Goal: Information Seeking & Learning: Learn about a topic

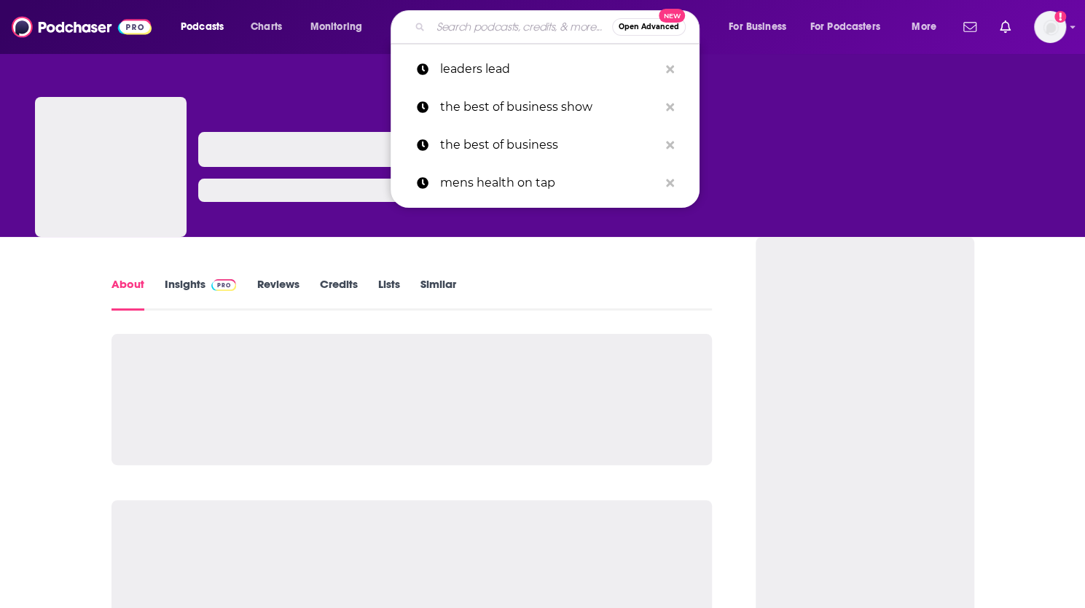
click at [445, 30] on input "Search podcasts, credits, & more..." at bounding box center [521, 26] width 181 height 23
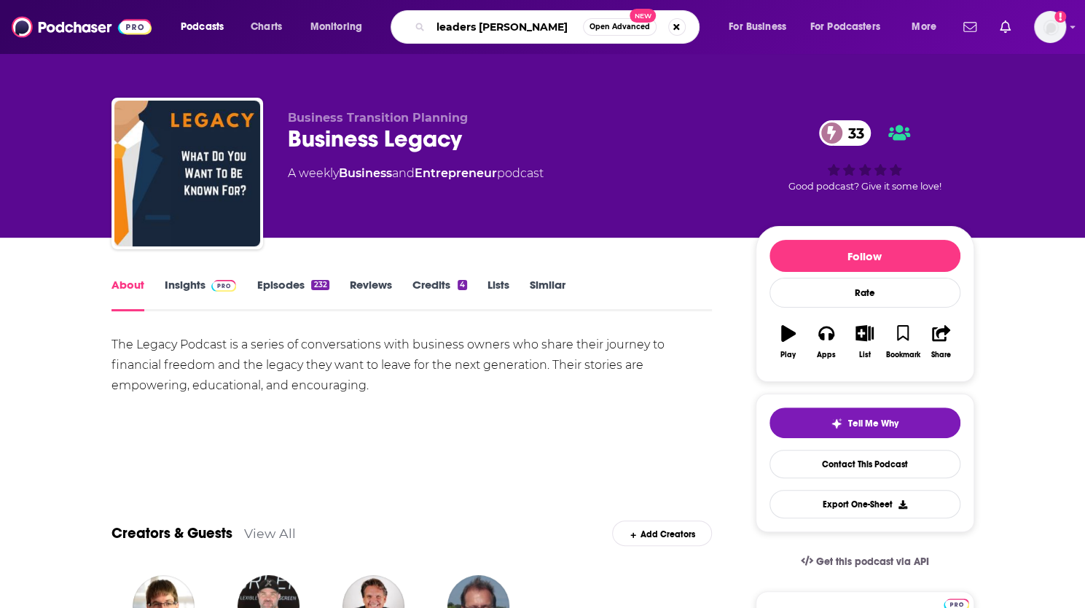
type input "leaders lead"
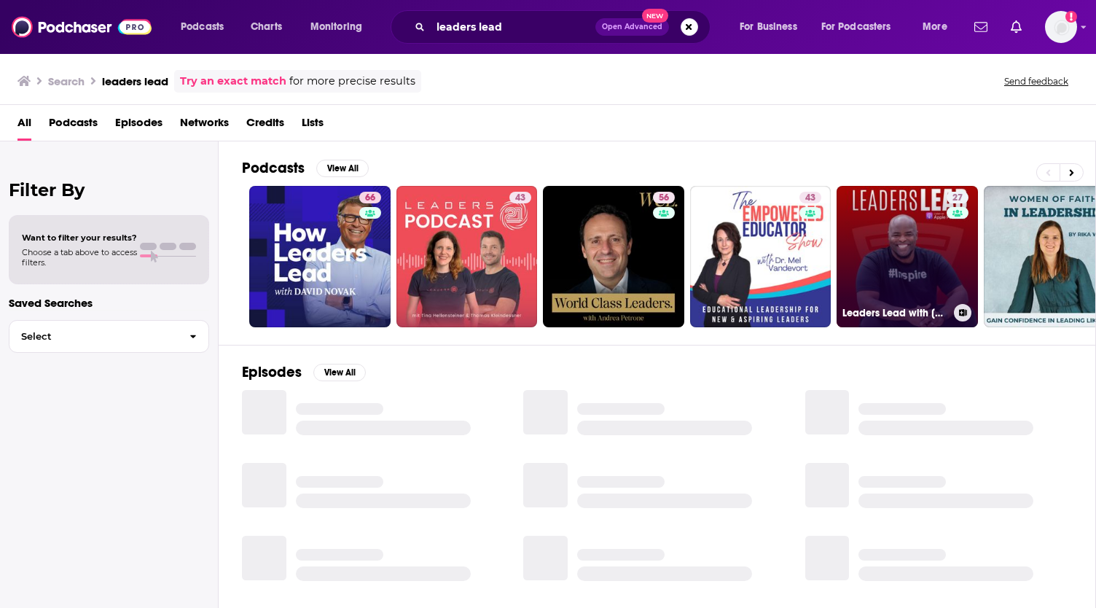
click at [877, 227] on link "27 Leaders Lead with [PERSON_NAME]" at bounding box center [906, 256] width 141 height 141
